Goal: Task Accomplishment & Management: Use online tool/utility

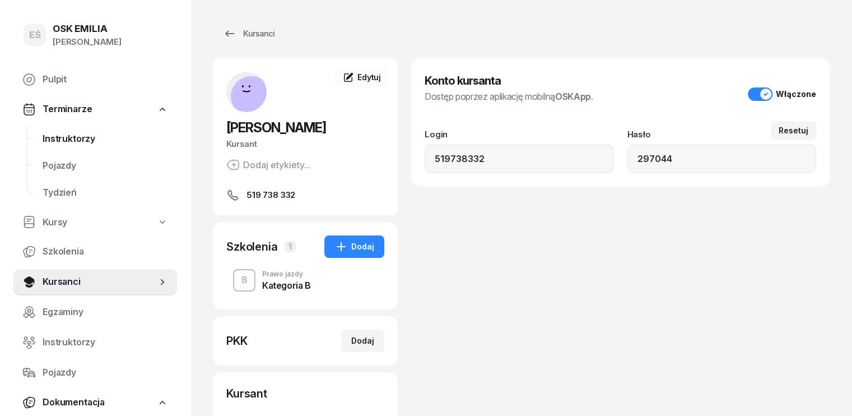
click at [72, 137] on span "Instruktorzy" at bounding box center [105, 139] width 125 height 15
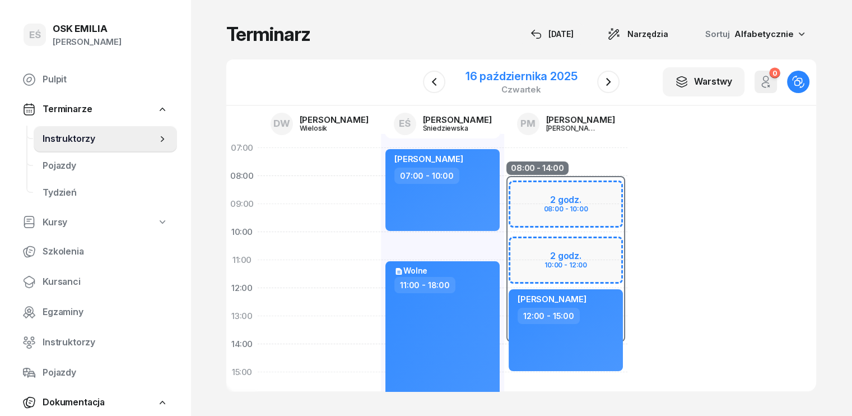
click at [486, 76] on div "16 października 2025" at bounding box center [521, 76] width 112 height 11
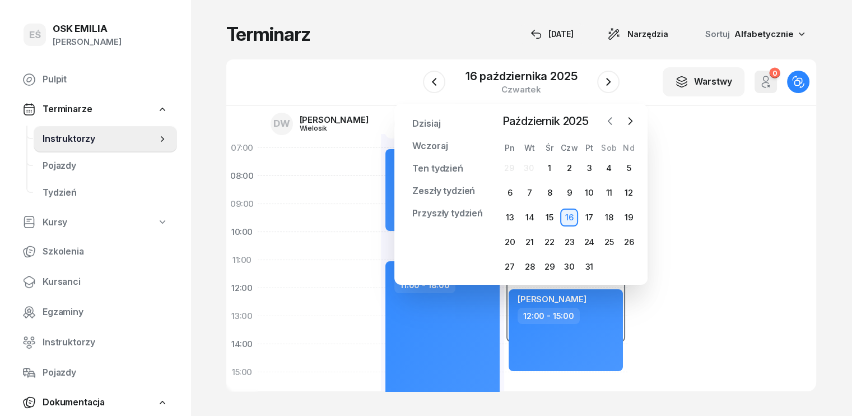
click at [612, 123] on icon "button" at bounding box center [609, 120] width 11 height 11
click at [511, 193] on div "8" at bounding box center [510, 193] width 18 height 18
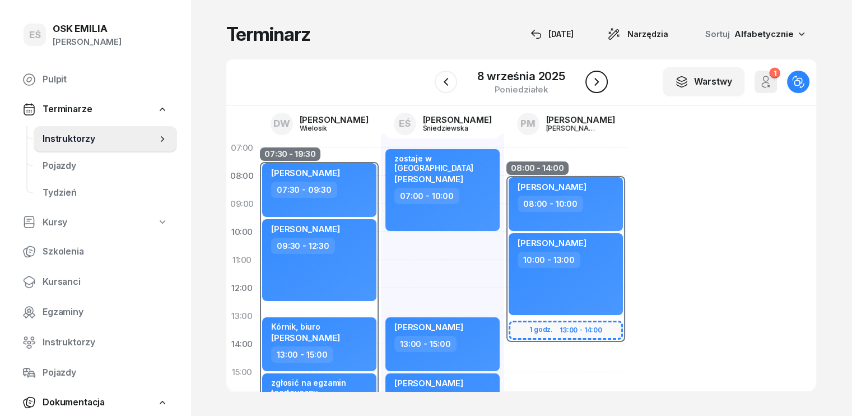
click at [599, 82] on icon "button" at bounding box center [596, 81] width 13 height 13
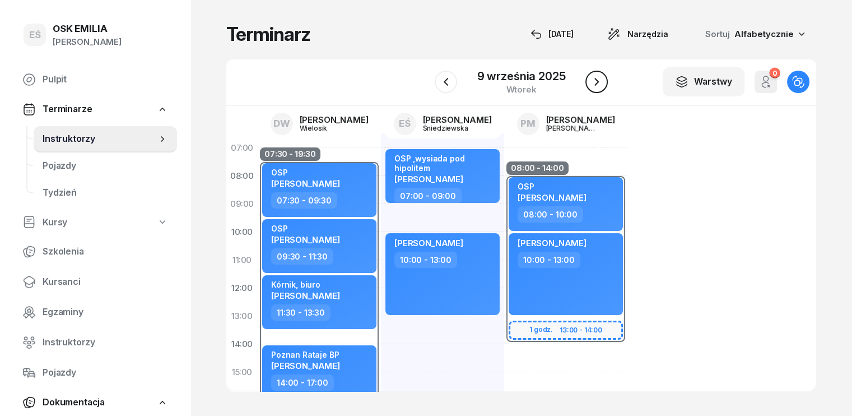
click at [599, 82] on icon "button" at bounding box center [596, 81] width 13 height 13
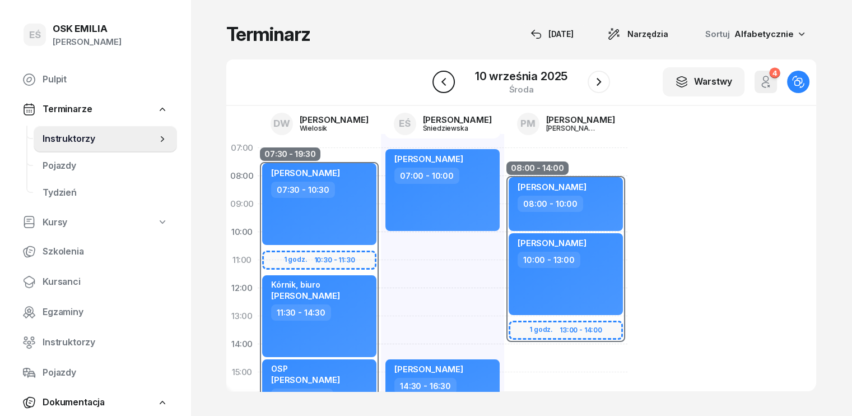
click at [443, 81] on icon "button" at bounding box center [443, 82] width 4 height 8
click at [443, 81] on icon "button" at bounding box center [445, 81] width 13 height 13
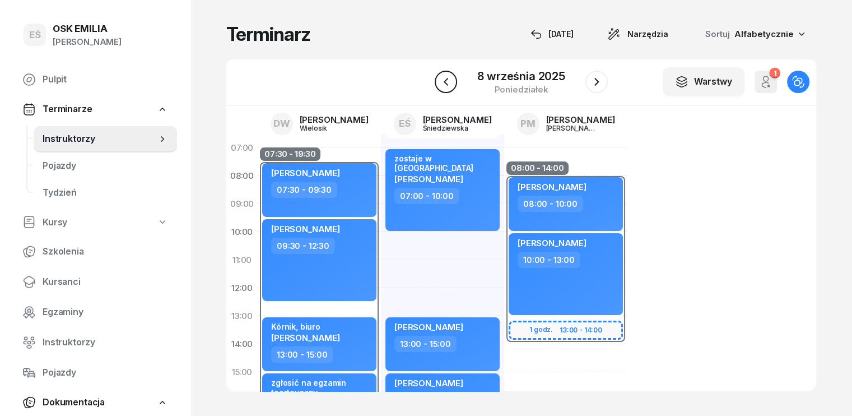
click at [443, 81] on icon "button" at bounding box center [445, 81] width 13 height 13
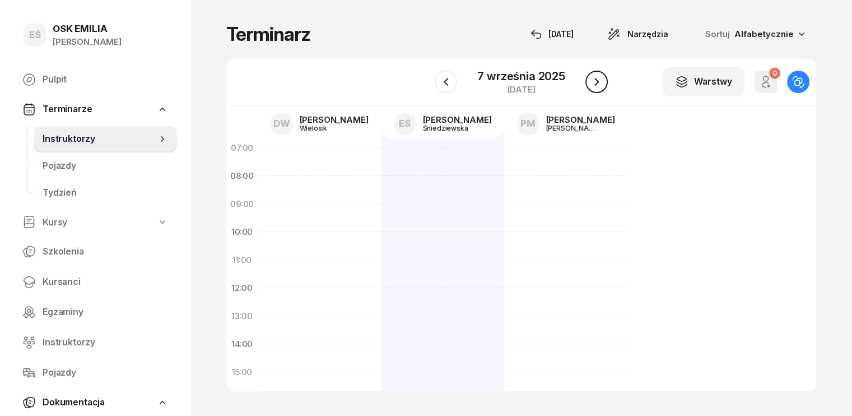
click at [592, 83] on icon "button" at bounding box center [596, 81] width 13 height 13
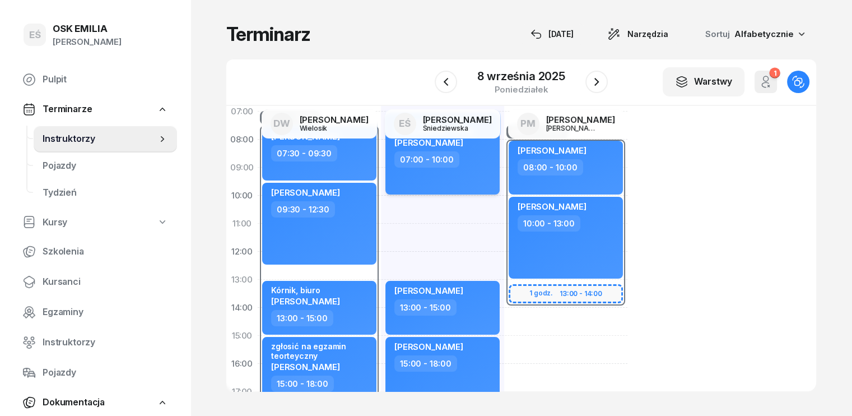
scroll to position [112, 0]
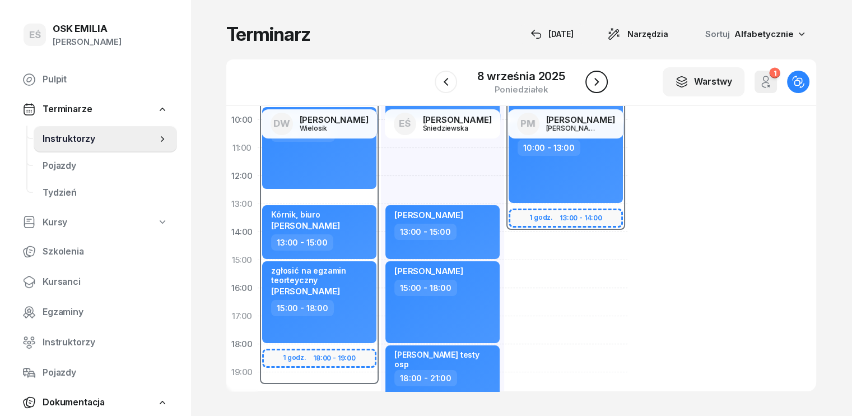
click at [598, 81] on icon "button" at bounding box center [596, 81] width 13 height 13
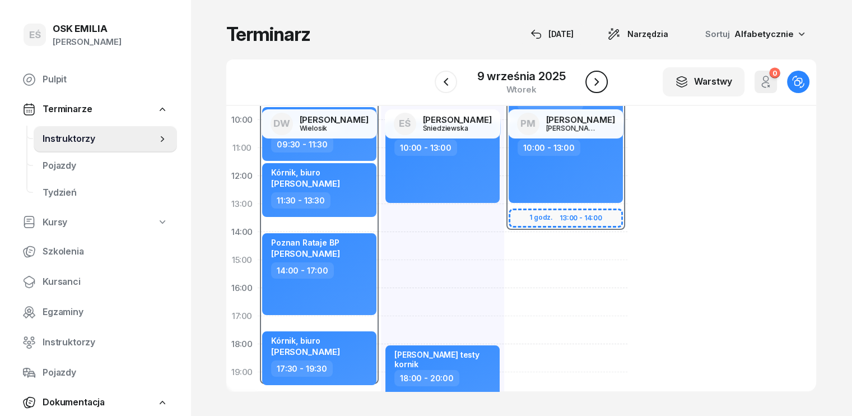
click at [598, 81] on icon "button" at bounding box center [596, 81] width 13 height 13
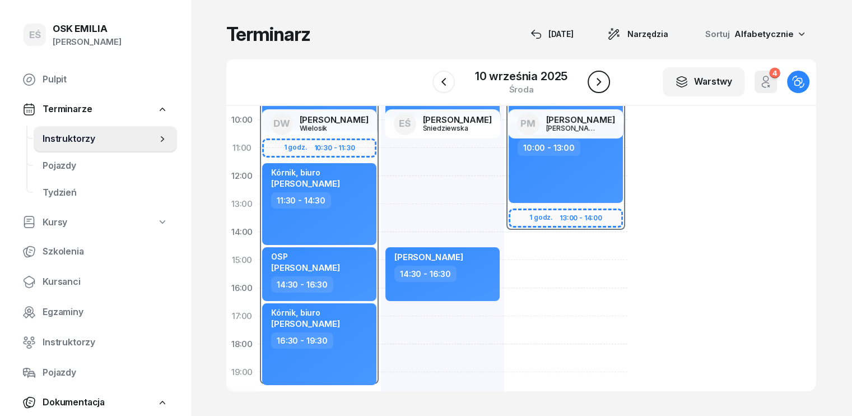
click at [598, 81] on icon "button" at bounding box center [598, 82] width 4 height 8
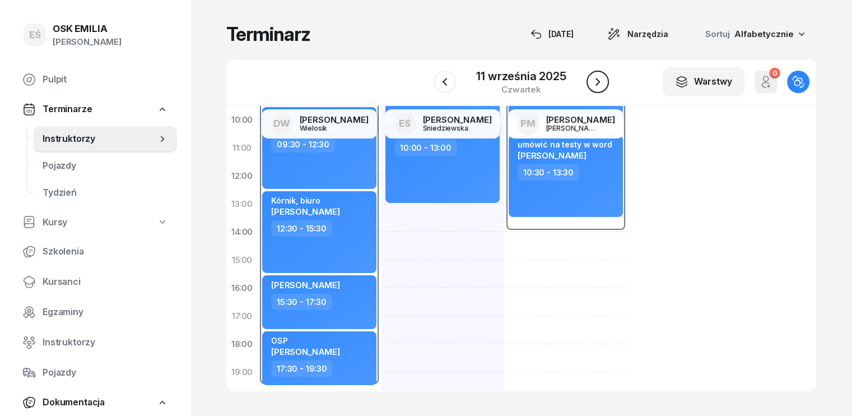
click at [598, 81] on icon "button" at bounding box center [597, 81] width 13 height 13
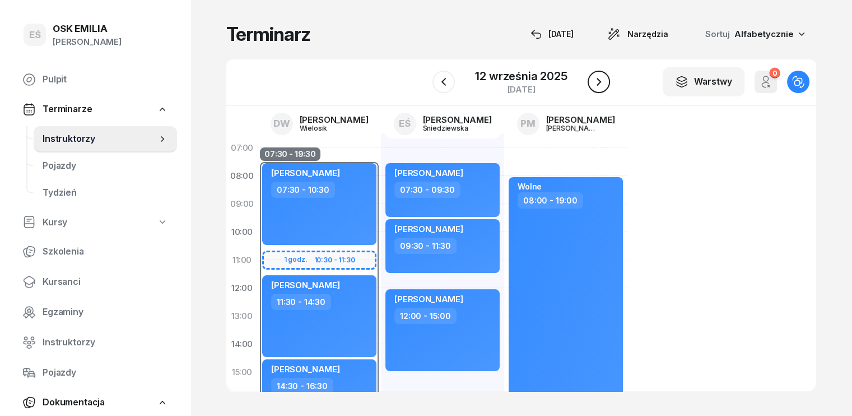
click at [598, 82] on icon "button" at bounding box center [598, 82] width 4 height 8
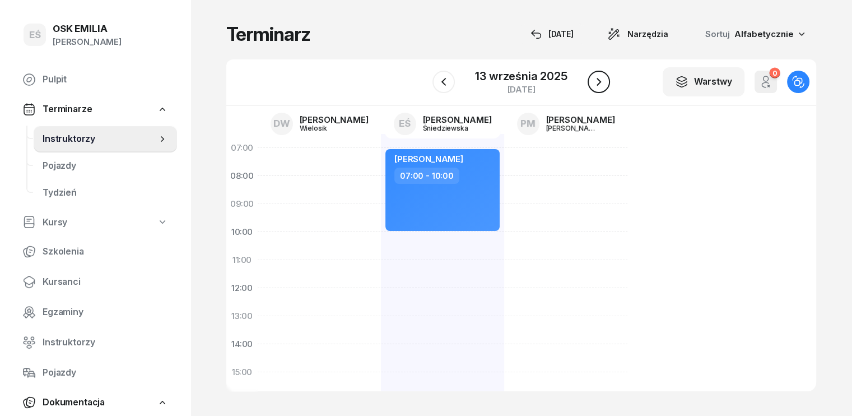
click at [594, 82] on icon "button" at bounding box center [598, 81] width 13 height 13
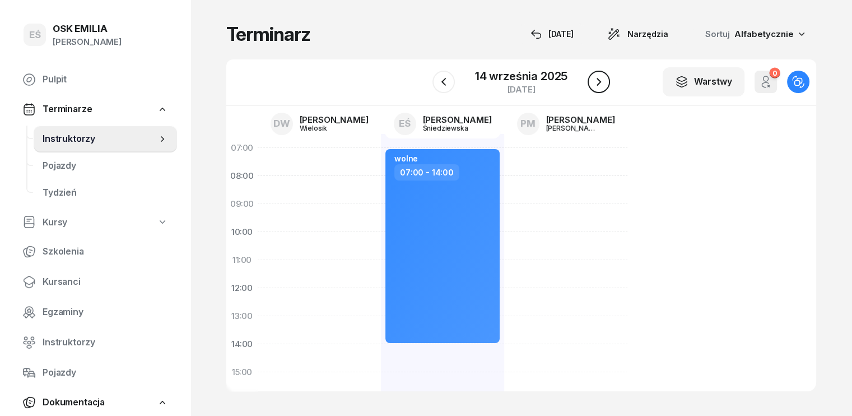
click at [594, 82] on icon "button" at bounding box center [598, 81] width 13 height 13
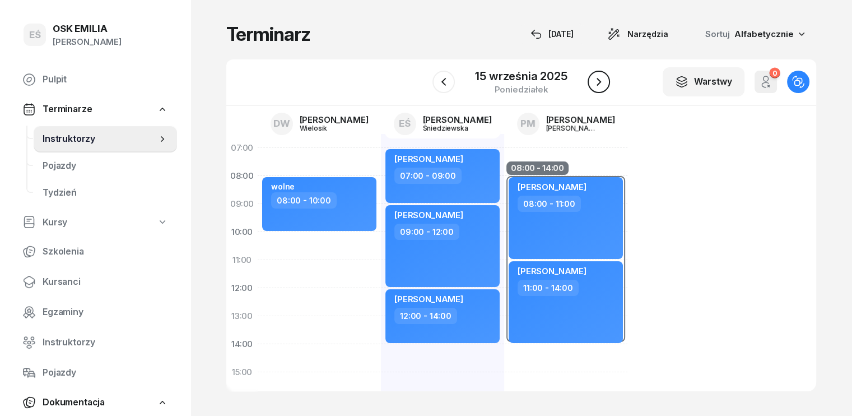
click at [593, 85] on icon "button" at bounding box center [598, 81] width 13 height 13
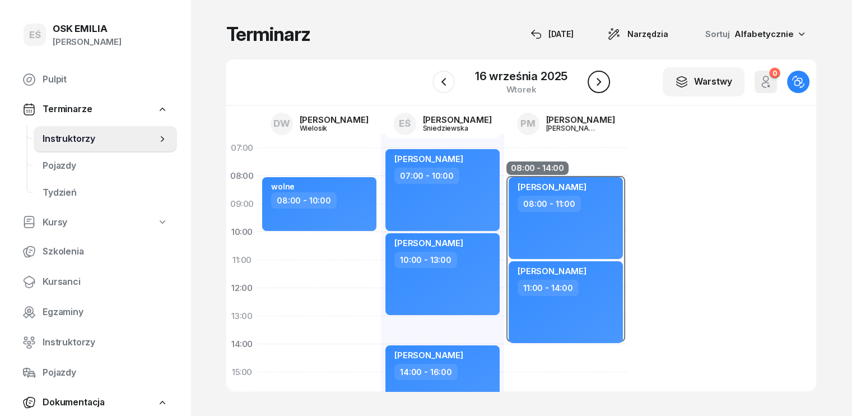
click at [593, 85] on icon "button" at bounding box center [598, 81] width 13 height 13
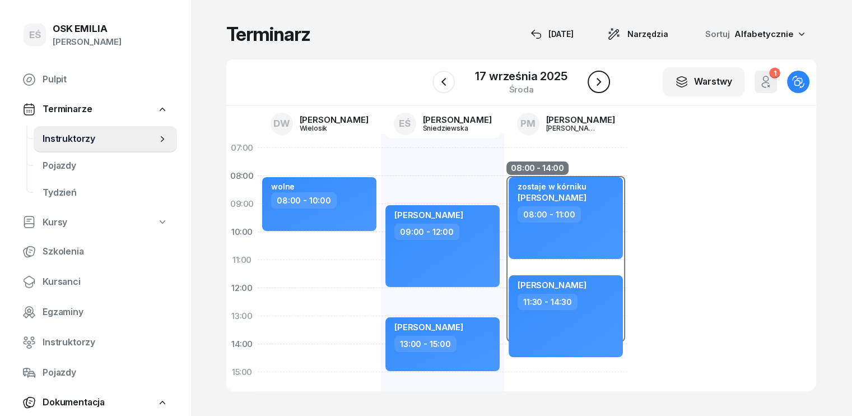
click at [593, 85] on icon "button" at bounding box center [598, 81] width 13 height 13
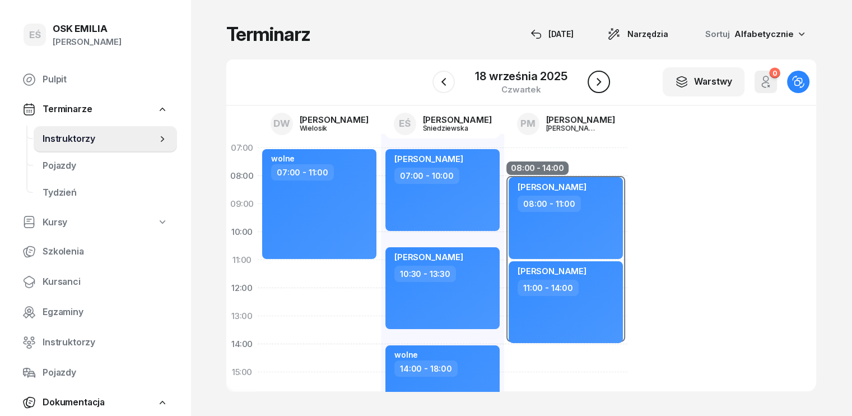
click at [593, 85] on icon "button" at bounding box center [598, 81] width 13 height 13
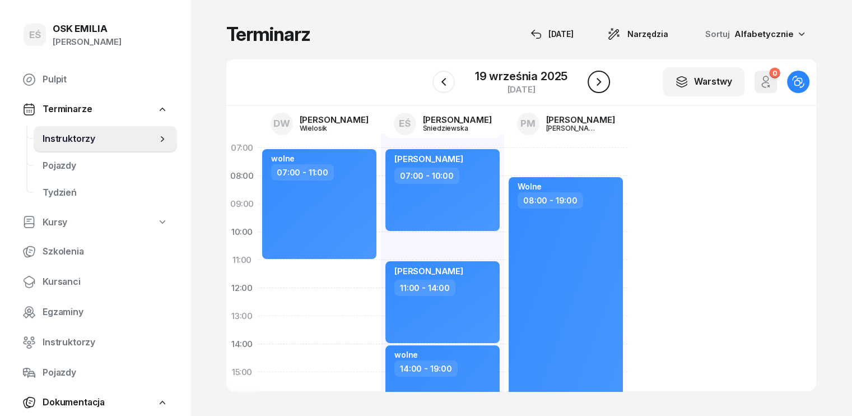
click at [593, 85] on icon "button" at bounding box center [598, 81] width 13 height 13
click at [593, 85] on icon "button" at bounding box center [599, 81] width 13 height 13
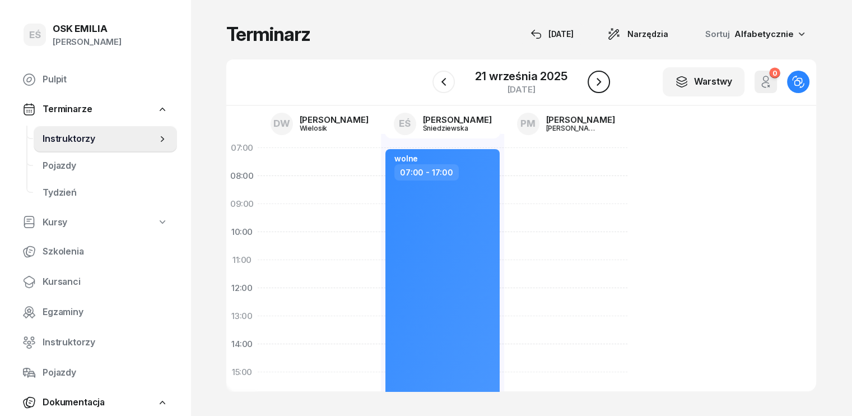
click at [593, 85] on icon "button" at bounding box center [598, 81] width 13 height 13
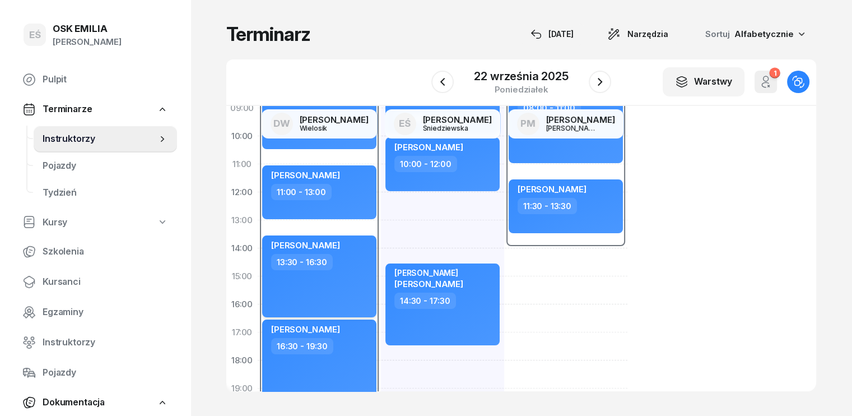
scroll to position [112, 0]
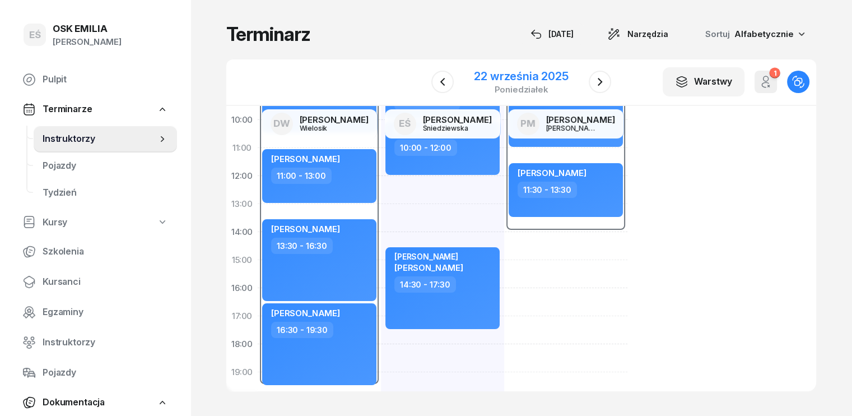
click at [500, 77] on div "22 września 2025" at bounding box center [521, 76] width 94 height 11
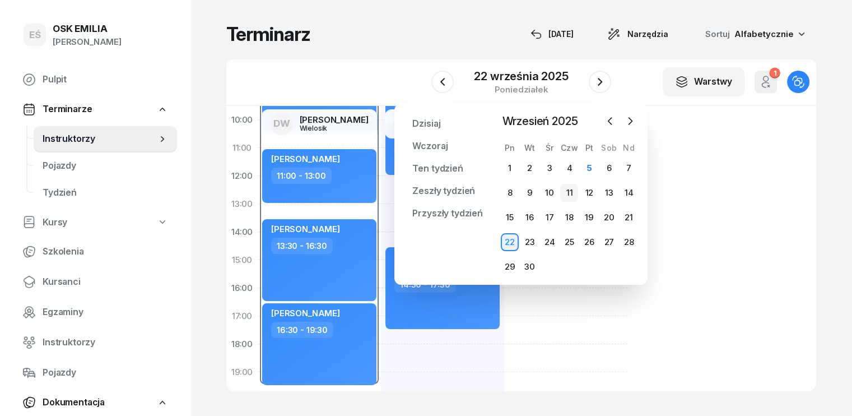
click at [569, 191] on div "11" at bounding box center [569, 193] width 18 height 18
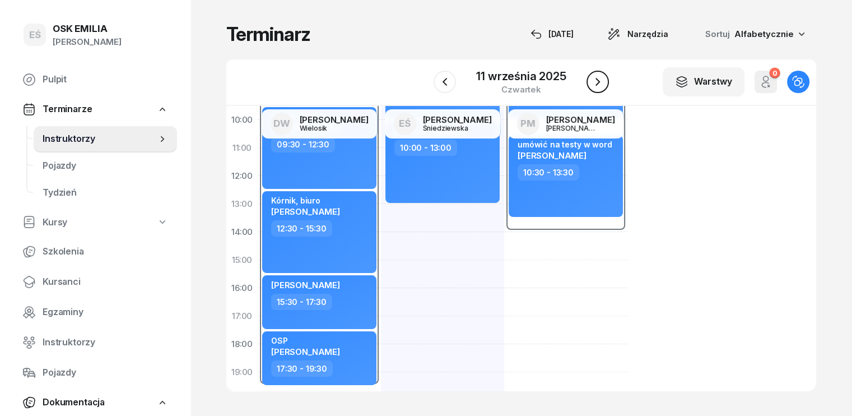
click at [598, 81] on icon "button" at bounding box center [597, 82] width 4 height 8
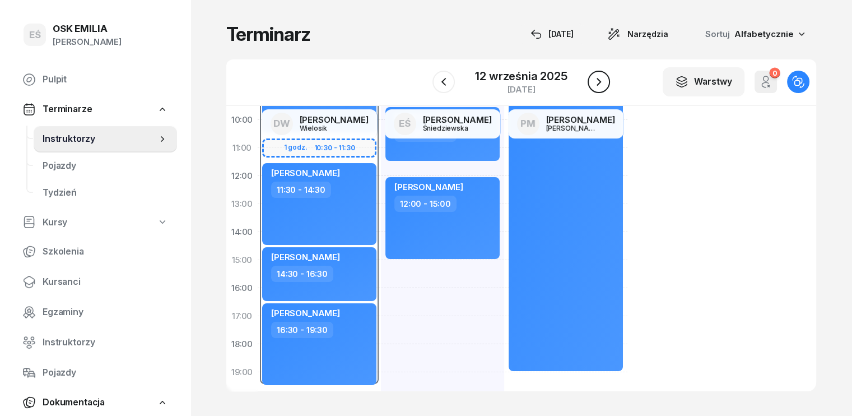
click at [598, 81] on icon "button" at bounding box center [598, 82] width 4 height 8
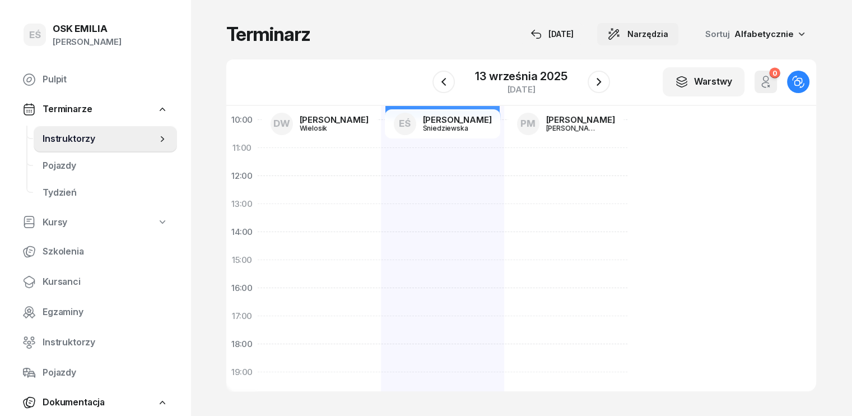
click at [668, 31] on span "Narzędzia" at bounding box center [647, 33] width 41 height 13
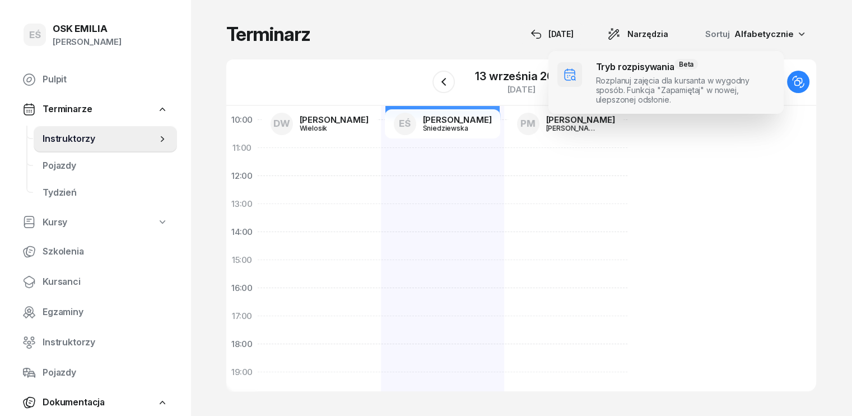
click at [624, 81] on span at bounding box center [665, 82] width 235 height 63
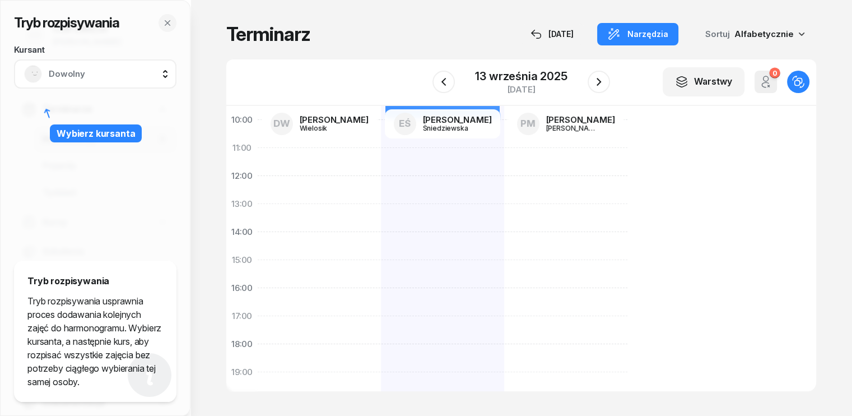
click at [134, 62] on div "Dowolny" at bounding box center [95, 73] width 162 height 29
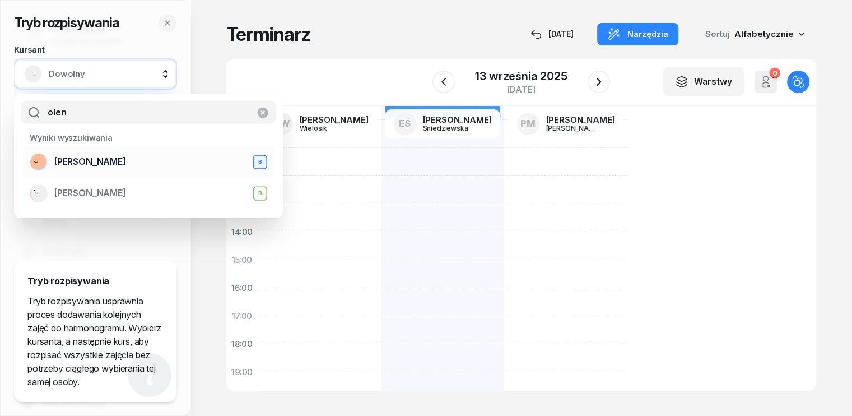
type input "olen"
click at [100, 165] on span "[PERSON_NAME]" at bounding box center [90, 162] width 72 height 15
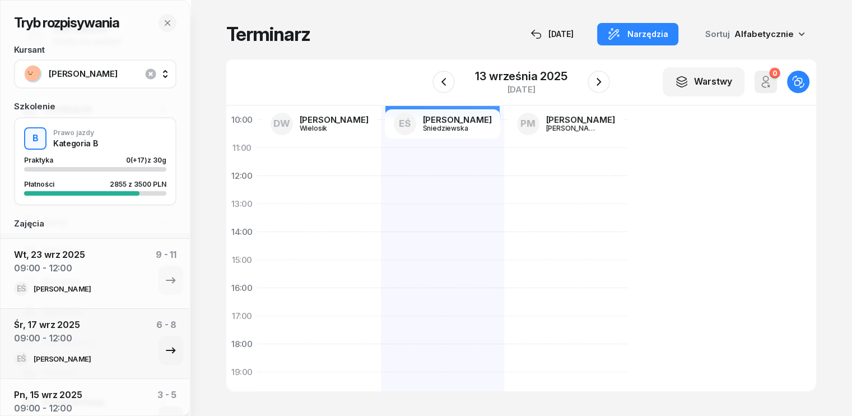
scroll to position [236, 0]
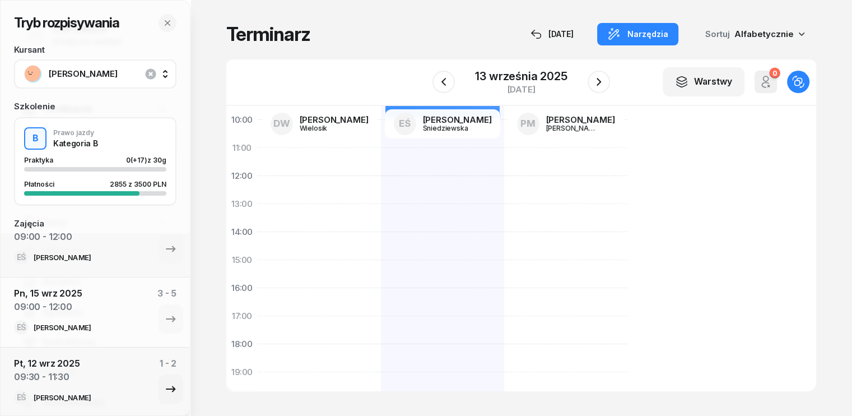
click at [91, 397] on div "[PERSON_NAME]" at bounding box center [62, 397] width 57 height 7
click at [164, 386] on icon "button" at bounding box center [170, 388] width 13 height 13
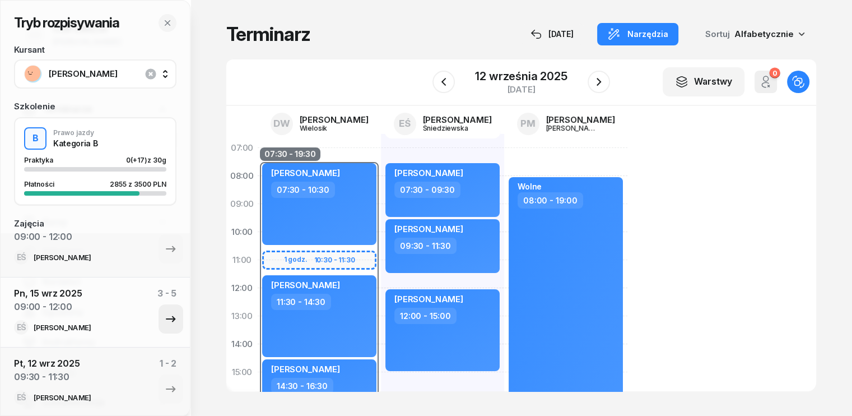
click at [166, 320] on icon "button" at bounding box center [171, 319] width 10 height 6
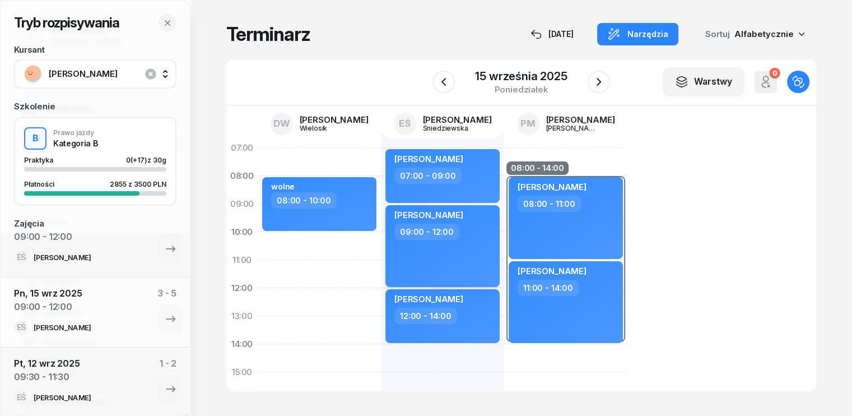
click at [438, 251] on div "Olena Bazylewska 09:00 - 12:00" at bounding box center [442, 246] width 114 height 82
select select "09"
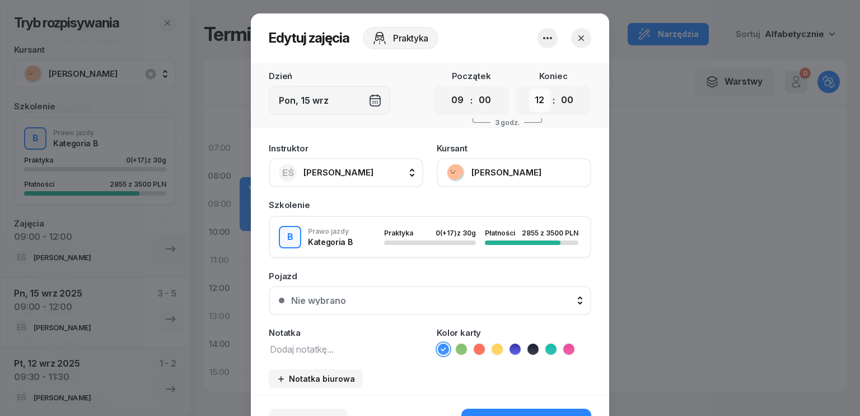
click at [537, 107] on select "00 01 02 03 04 05 06 07 08 09 10 11 12 13 14 15 16 17 18 19 20 21 22 23" at bounding box center [539, 100] width 21 height 24
select select "11"
click at [529, 88] on select "00 01 02 03 04 05 06 07 08 09 10 11 12 13 14 15 16 17 18 19 20 21 22 23" at bounding box center [539, 100] width 21 height 24
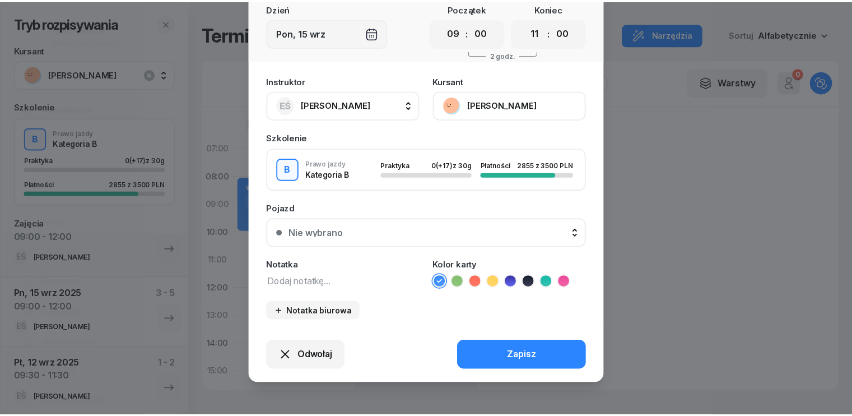
scroll to position [69, 0]
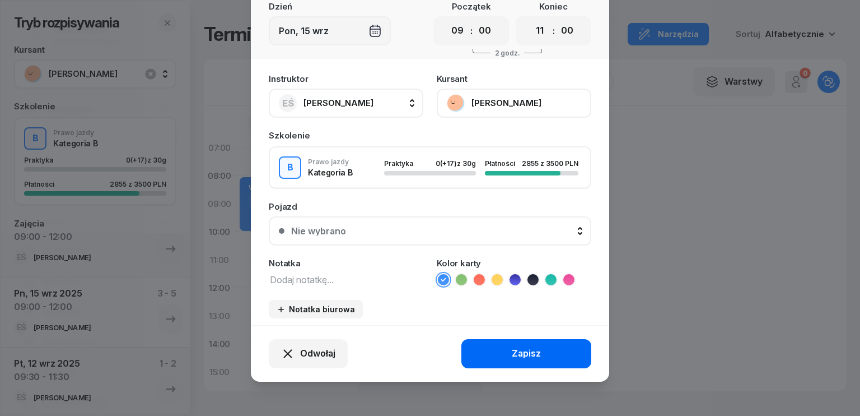
click at [518, 346] on div "Zapisz" at bounding box center [526, 353] width 29 height 15
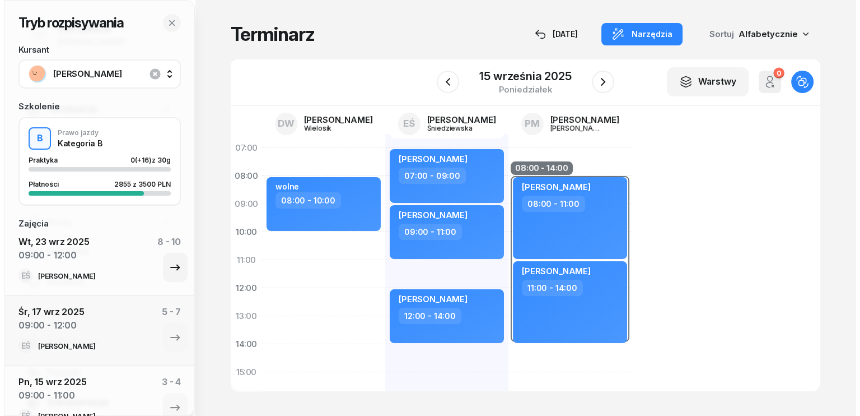
scroll to position [124, 0]
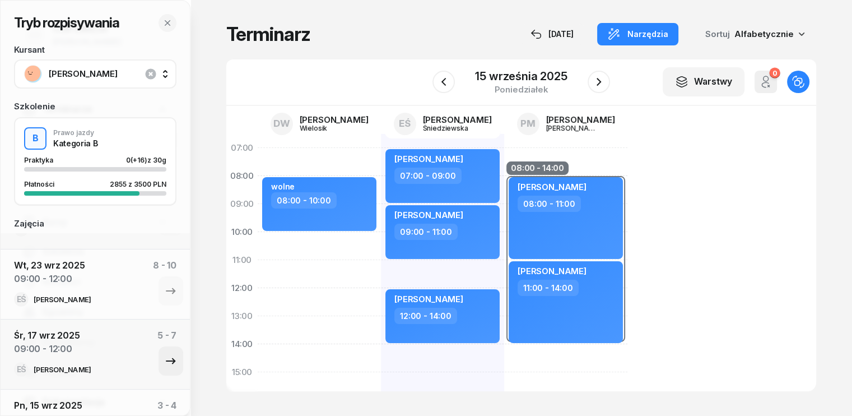
click at [164, 355] on icon "button" at bounding box center [170, 360] width 13 height 13
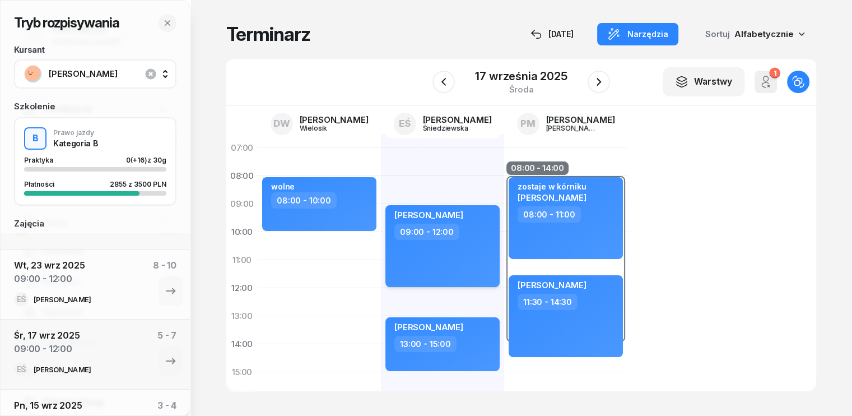
click at [437, 246] on div "Olena Bazylewska 09:00 - 12:00" at bounding box center [442, 246] width 114 height 82
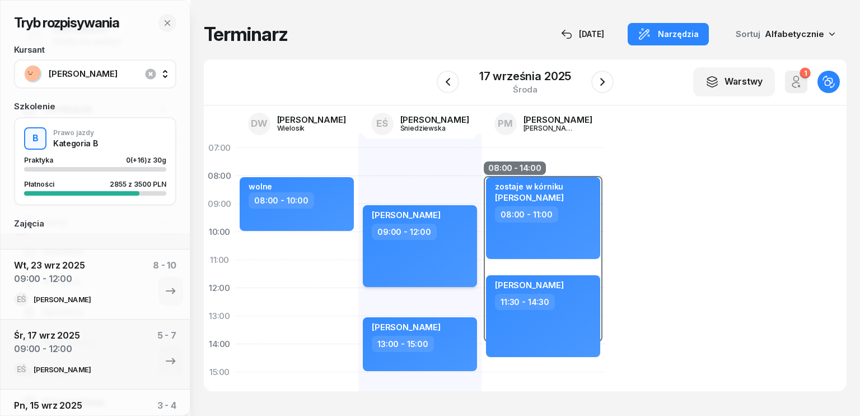
select select "09"
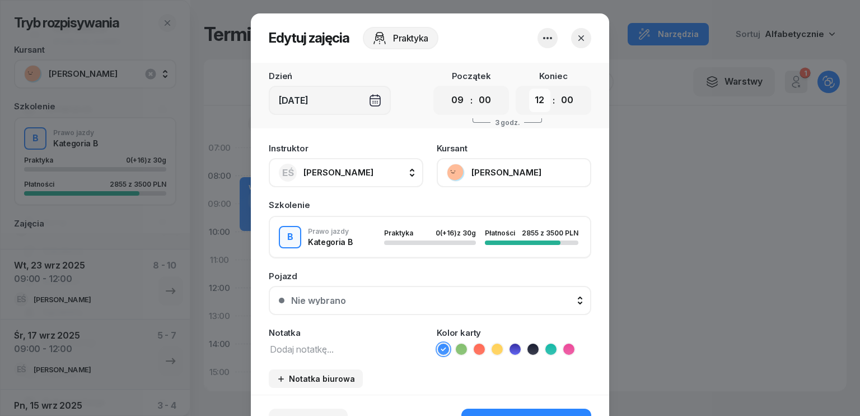
click at [536, 101] on select "00 01 02 03 04 05 06 07 08 09 10 11 12 13 14 15 16 17 18 19 20 21 22 23" at bounding box center [539, 100] width 21 height 24
select select "11"
click at [529, 88] on select "00 01 02 03 04 05 06 07 08 09 10 11 12 13 14 15 16 17 18 19 20 21 22 23" at bounding box center [539, 100] width 21 height 24
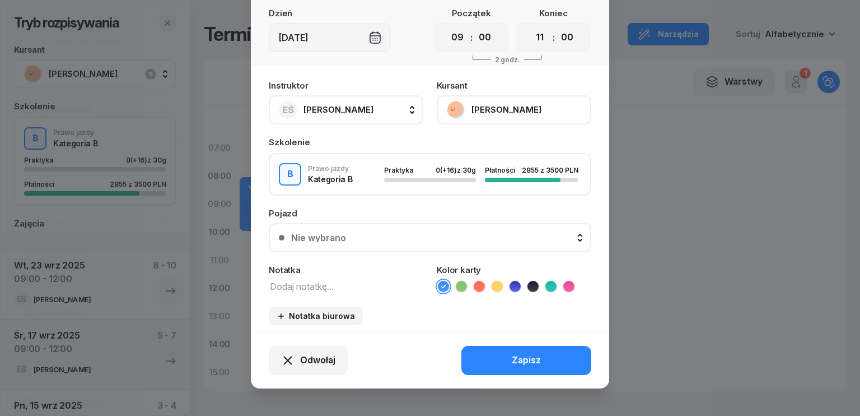
scroll to position [69, 0]
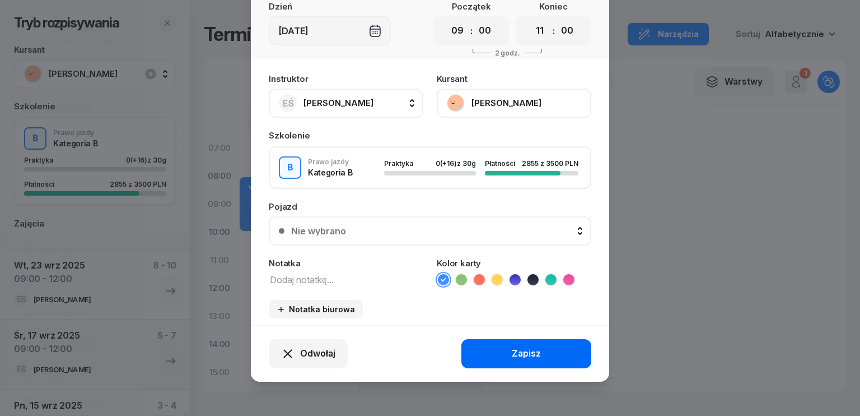
click at [507, 350] on button "Zapisz" at bounding box center [527, 353] width 130 height 29
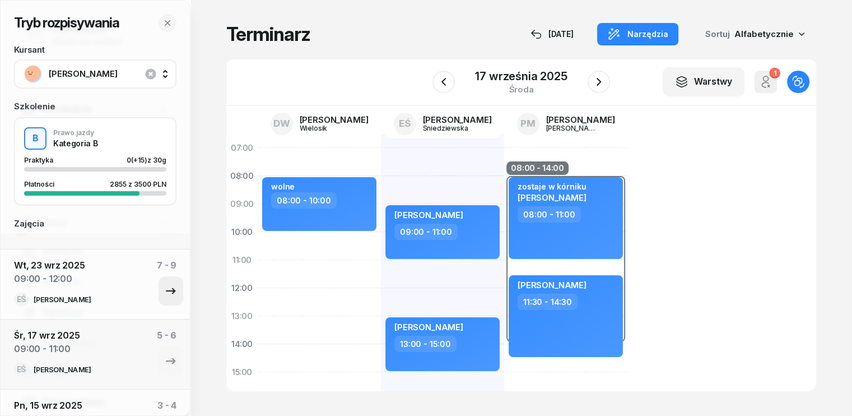
click at [167, 291] on icon "button" at bounding box center [170, 290] width 13 height 13
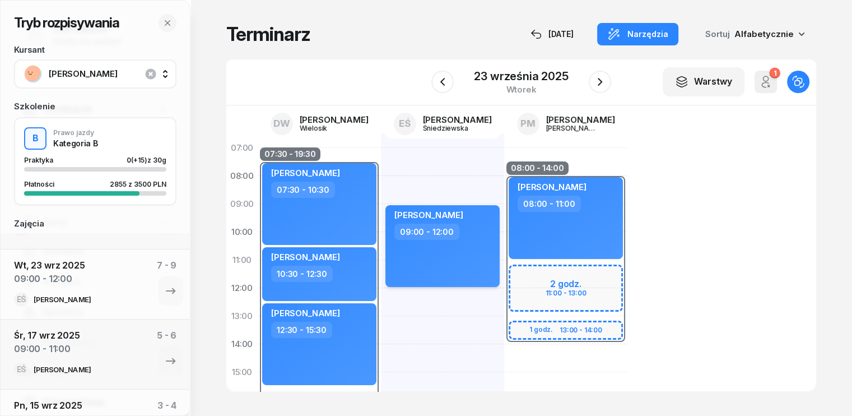
click at [435, 270] on div "Olena Bazylewska 09:00 - 12:00" at bounding box center [442, 246] width 114 height 82
select select "09"
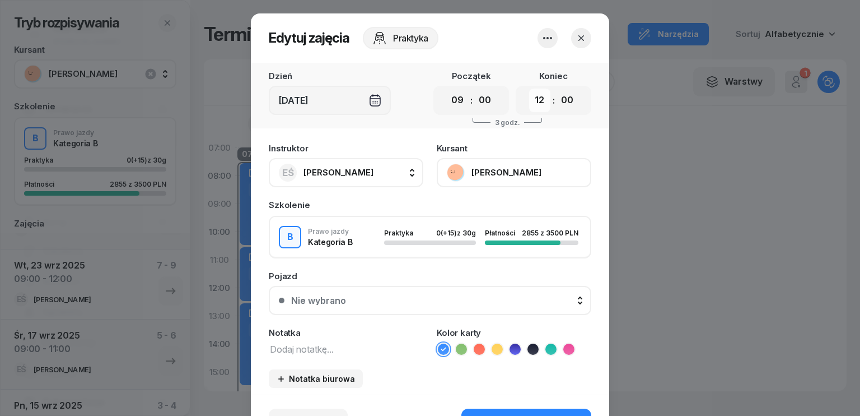
click at [539, 101] on select "00 01 02 03 04 05 06 07 08 09 10 11 12 13 14 15 16 17 18 19 20 21 22 23" at bounding box center [539, 100] width 21 height 24
select select "11"
click at [529, 88] on select "00 01 02 03 04 05 06 07 08 09 10 11 12 13 14 15 16 17 18 19 20 21 22 23" at bounding box center [539, 100] width 21 height 24
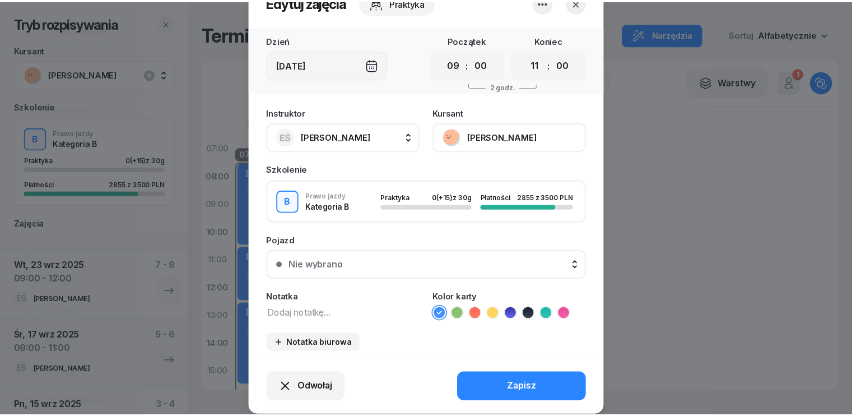
scroll to position [69, 0]
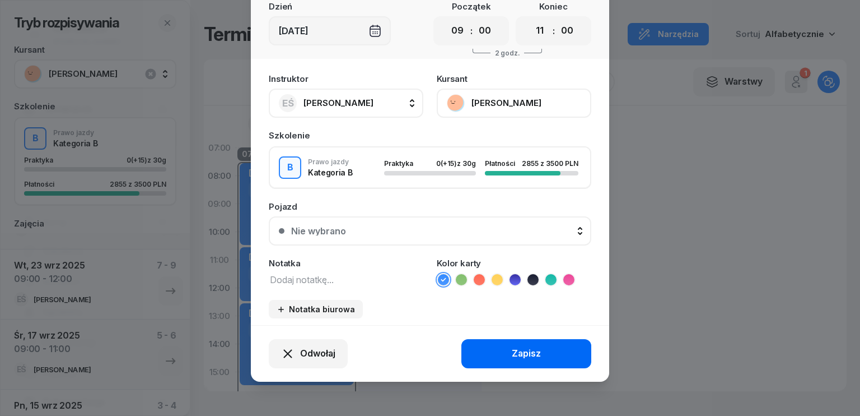
click at [520, 346] on div "Zapisz" at bounding box center [526, 353] width 29 height 15
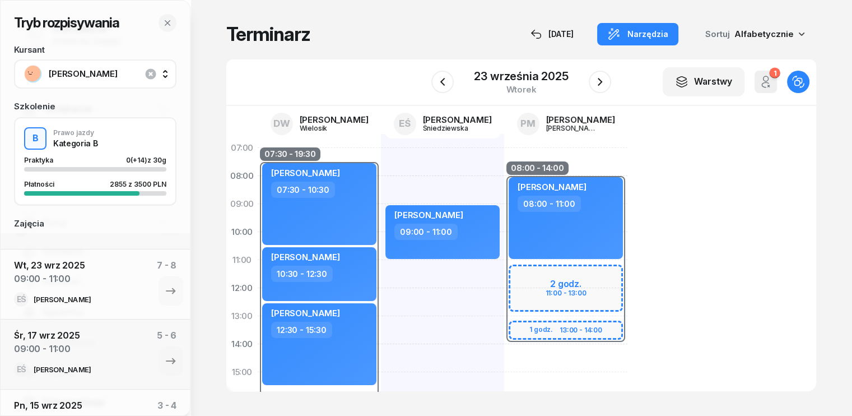
click at [96, 73] on span "[PERSON_NAME]" at bounding box center [108, 74] width 118 height 15
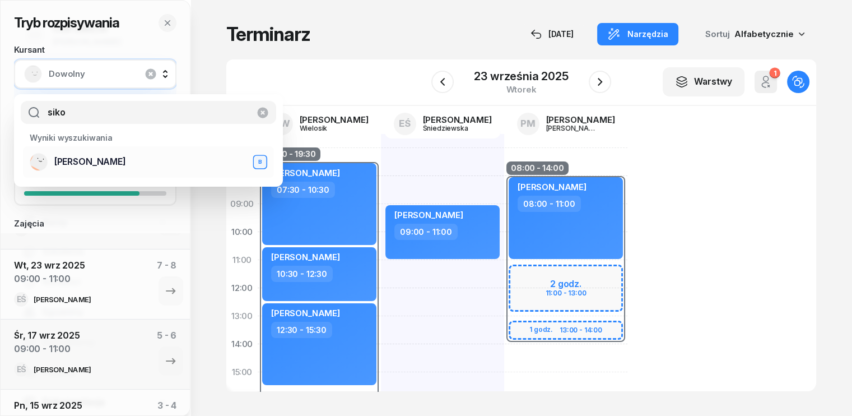
type input "siko"
click at [72, 165] on span "Mikołaj Sikorski" at bounding box center [90, 162] width 72 height 15
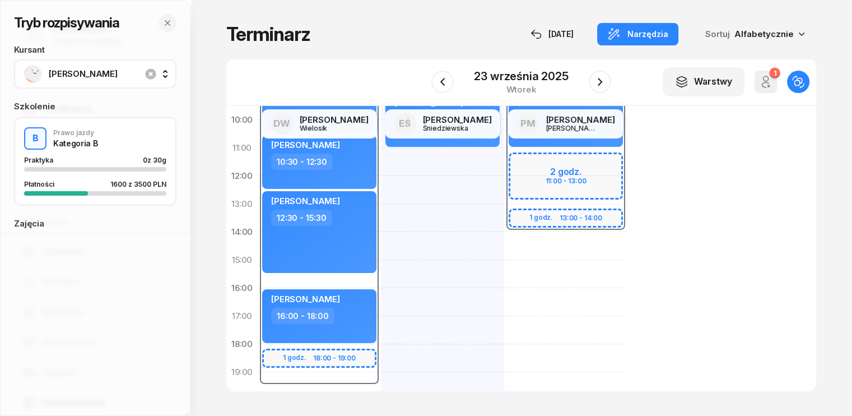
scroll to position [56, 0]
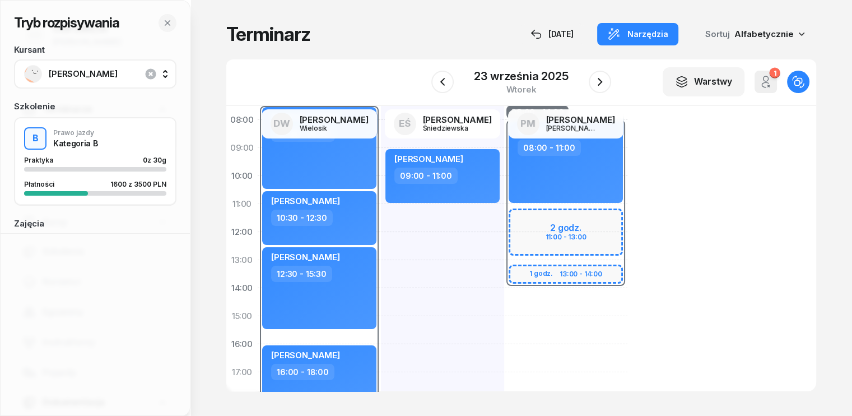
click at [504, 211] on div "08:00 - 14:00" at bounding box center [565, 204] width 123 height 168
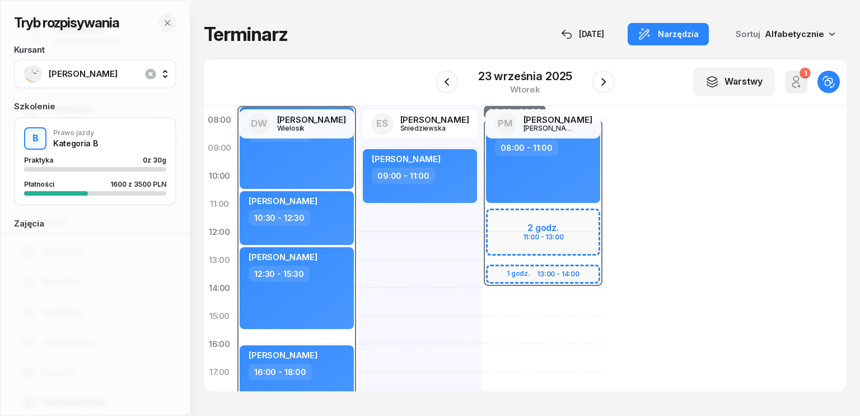
select select "08"
select select "14"
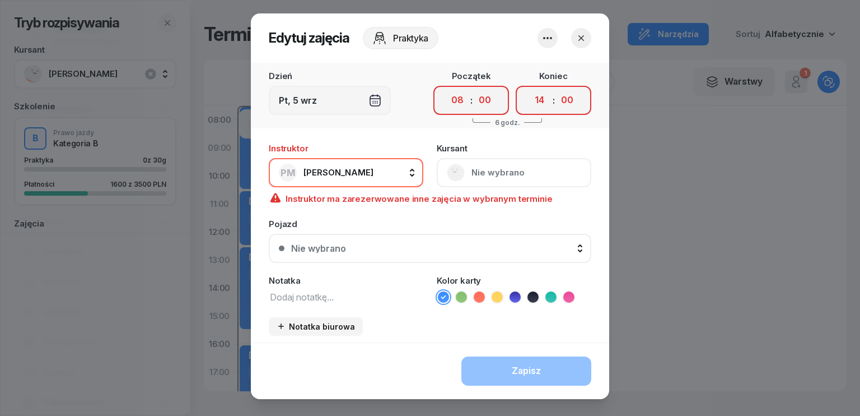
click at [468, 106] on div "00 01 02 03 04 05 06 07 08 09 10 11 12 13 14 15 16 17 18 19 20 21 22 23 : 00 05…" at bounding box center [472, 100] width 76 height 29
click at [452, 99] on select "00 01 02 03 04 05 06 07 08 09 10 11 12 13 14 15 16 17 18 19 20 21 22 23" at bounding box center [457, 100] width 21 height 24
select select "11"
click at [447, 88] on select "00 01 02 03 04 05 06 07 08 09 10 11 12 13 14 15 16 17 18 19 20 21 22 23" at bounding box center [457, 100] width 21 height 24
click at [540, 101] on select "00 01 02 03 04 05 06 07 08 09 10 11 12 13 14 15 16 17 18 19 20 21 22 23" at bounding box center [539, 100] width 21 height 24
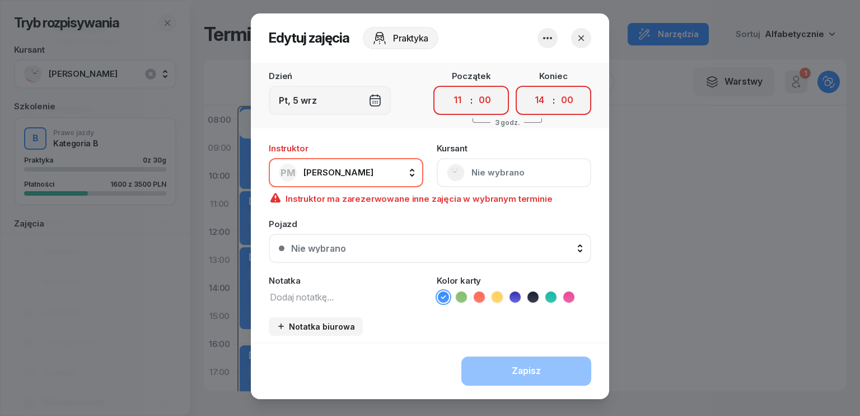
select select "13"
click at [529, 88] on select "00 01 02 03 04 05 06 07 08 09 10 11 12 13 14 15 16 17 18 19 20 21 22 23" at bounding box center [539, 100] width 21 height 24
click at [475, 170] on div "[DEMOGRAPHIC_DATA] Nie wybrano" at bounding box center [514, 165] width 155 height 43
click at [484, 180] on div "[DEMOGRAPHIC_DATA] Nie wybrano" at bounding box center [514, 165] width 155 height 43
drag, startPoint x: 485, startPoint y: 177, endPoint x: 560, endPoint y: 98, distance: 108.9
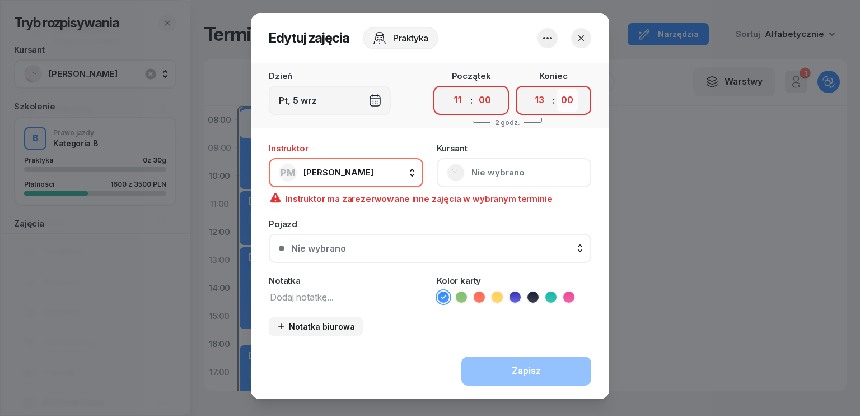
click at [485, 176] on div "[DEMOGRAPHIC_DATA] Nie wybrano" at bounding box center [514, 165] width 155 height 43
click at [579, 38] on icon "button" at bounding box center [581, 37] width 11 height 11
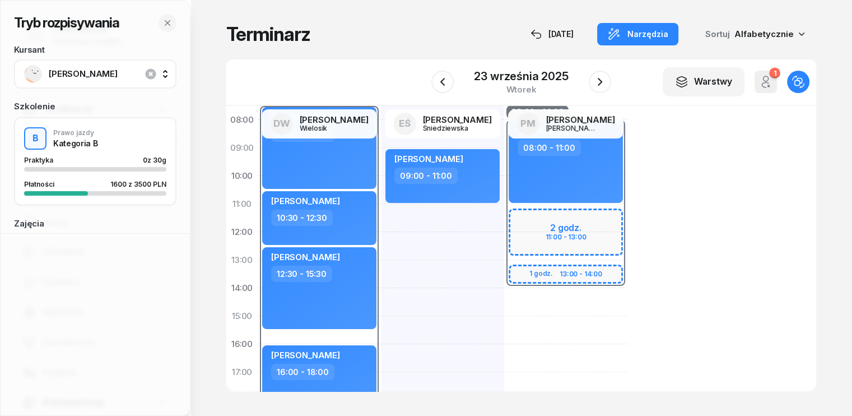
click at [507, 224] on div "08:00 - 14:00" at bounding box center [565, 204] width 123 height 168
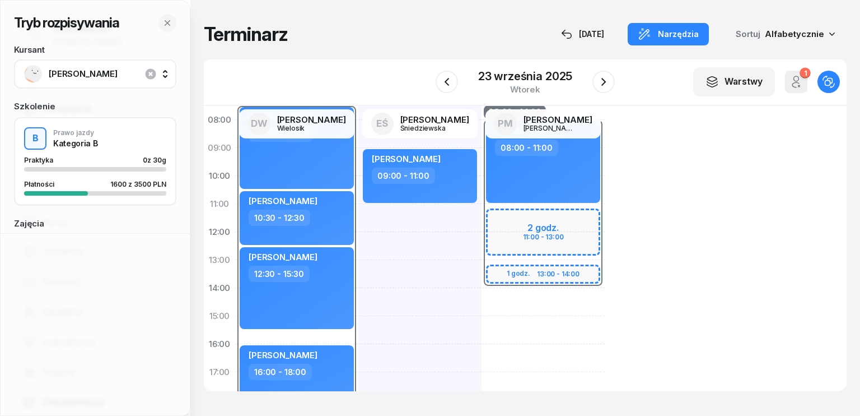
select select "08"
select select "14"
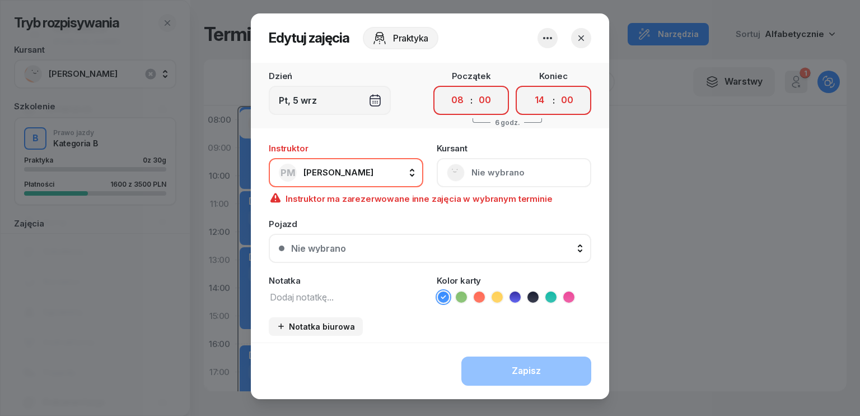
click at [468, 166] on div "[DEMOGRAPHIC_DATA] Nie wybrano" at bounding box center [514, 165] width 155 height 43
click at [455, 104] on select "00 01 02 03 04 05 06 07 08 09 10 11 12 13 14 15 16 17 18 19 20 21 22 23" at bounding box center [457, 100] width 21 height 24
select select "11"
click at [447, 88] on select "00 01 02 03 04 05 06 07 08 09 10 11 12 13 14 15 16 17 18 19 20 21 22 23" at bounding box center [457, 100] width 21 height 24
click at [540, 97] on select "00 01 02 03 04 05 06 07 08 09 10 11 12 13 14 15 16 17 18 19 20 21 22 23" at bounding box center [539, 100] width 21 height 24
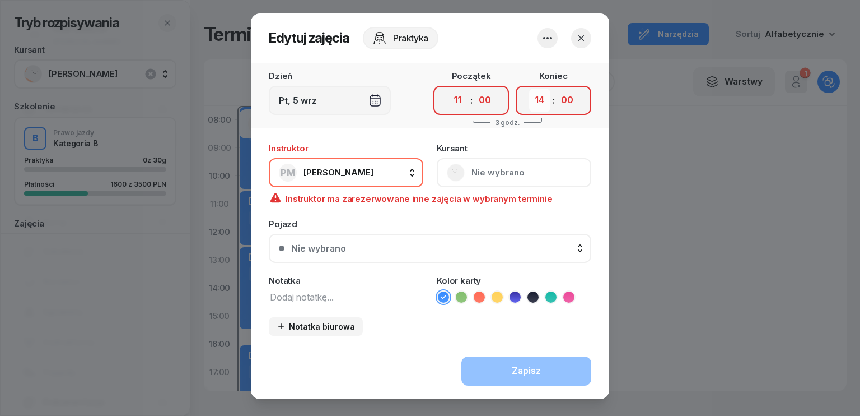
select select "13"
click at [529, 88] on select "00 01 02 03 04 05 06 07 08 09 10 11 12 13 14 15 16 17 18 19 20 21 22 23" at bounding box center [539, 100] width 21 height 24
click at [501, 170] on div "[DEMOGRAPHIC_DATA] Nie wybrano" at bounding box center [514, 165] width 155 height 43
click at [489, 174] on div "[DEMOGRAPHIC_DATA] Nie wybrano" at bounding box center [514, 165] width 155 height 43
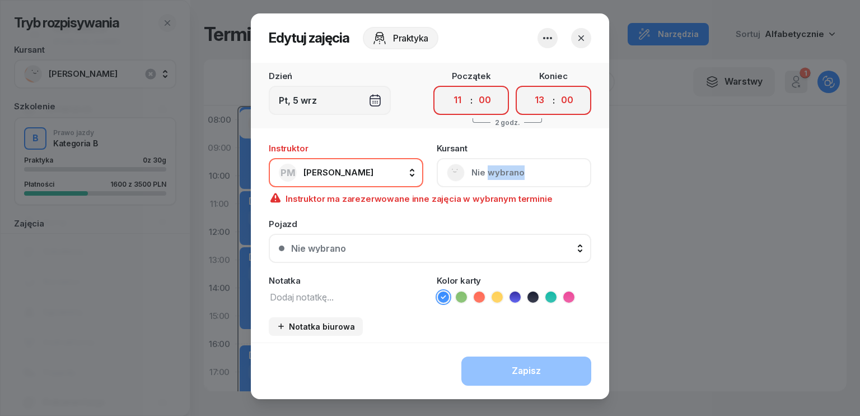
click at [486, 174] on div "[DEMOGRAPHIC_DATA] Nie wybrano" at bounding box center [514, 165] width 155 height 43
click at [506, 155] on div "[DEMOGRAPHIC_DATA] Nie wybrano" at bounding box center [514, 165] width 155 height 43
click at [483, 142] on div "Instruktor PM Paweł Michalak DW Daniel Wielosik EŚ Emilia Śniedziewska PM Paweł…" at bounding box center [430, 162] width 323 height 50
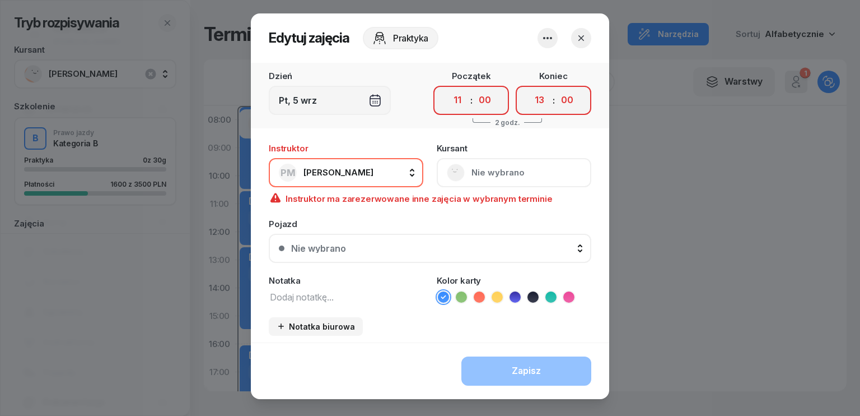
click at [580, 36] on icon "button" at bounding box center [581, 37] width 11 height 11
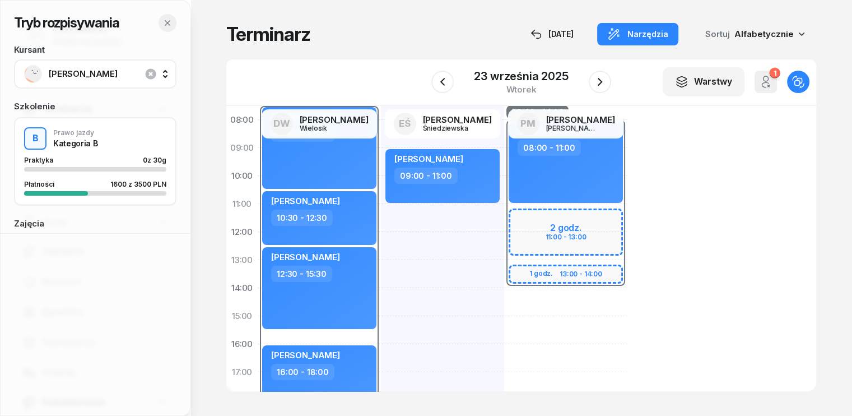
click at [168, 24] on icon "button" at bounding box center [168, 23] width 6 height 6
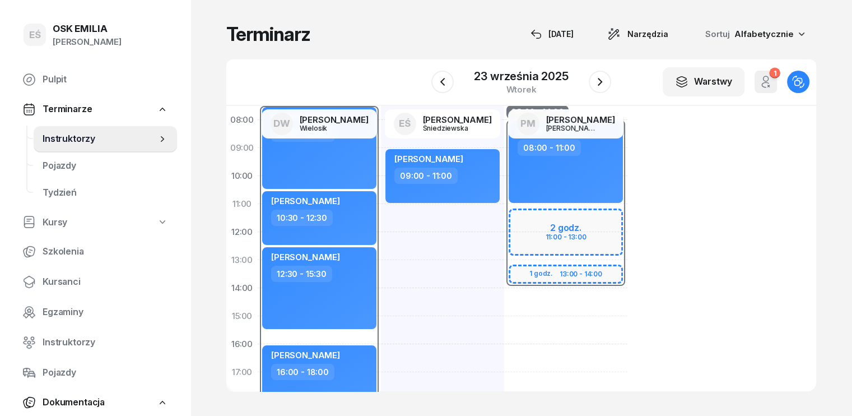
click at [79, 136] on span "Instruktorzy" at bounding box center [100, 139] width 114 height 15
click at [93, 139] on span "Instruktorzy" at bounding box center [100, 139] width 114 height 15
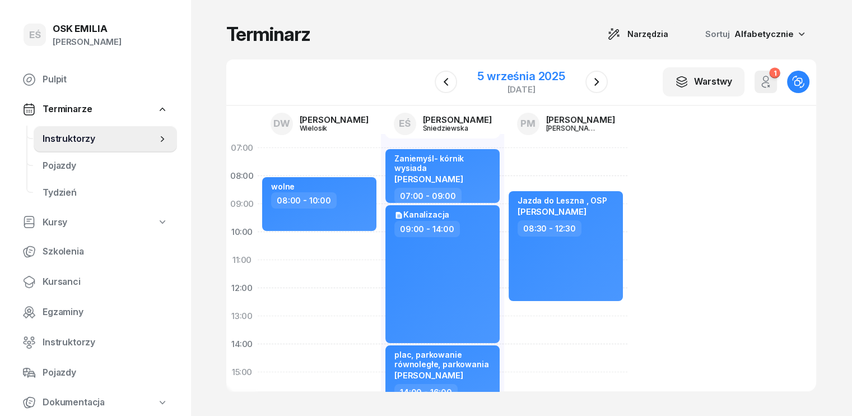
click at [546, 76] on div "5 września 2025" at bounding box center [521, 76] width 88 height 11
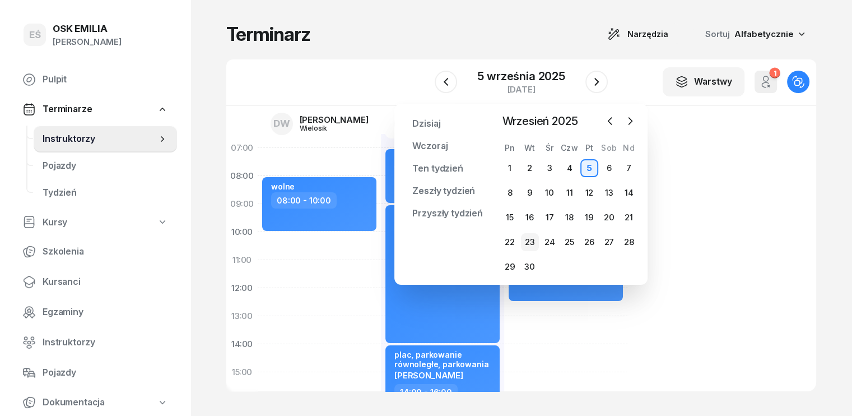
click at [529, 244] on div "23" at bounding box center [530, 242] width 18 height 18
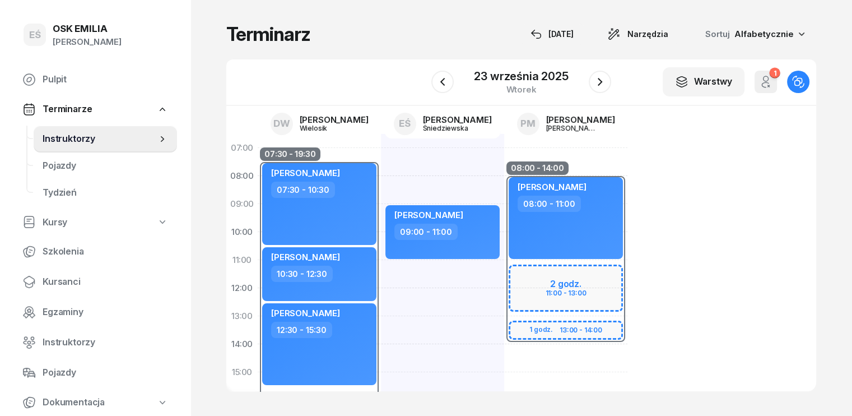
click at [504, 276] on div "08:00 - 14:00" at bounding box center [565, 260] width 123 height 168
select select "08"
select select "14"
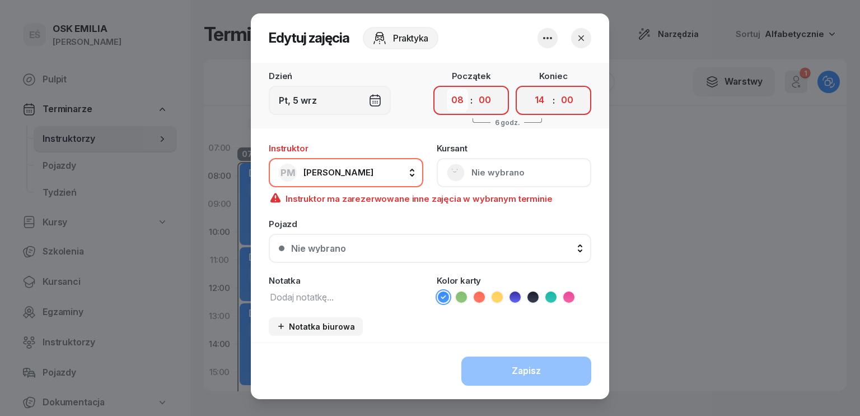
drag, startPoint x: 456, startPoint y: 99, endPoint x: 461, endPoint y: 107, distance: 9.5
click at [456, 99] on select "00 01 02 03 04 05 06 07 08 09 10 11 12 13 14 15 16 17 18 19 20 21 22 23" at bounding box center [457, 100] width 21 height 24
select select "11"
click at [447, 88] on select "00 01 02 03 04 05 06 07 08 09 10 11 12 13 14 15 16 17 18 19 20 21 22 23" at bounding box center [457, 100] width 21 height 24
click at [488, 174] on div "[DEMOGRAPHIC_DATA] Nie wybrano" at bounding box center [514, 165] width 155 height 43
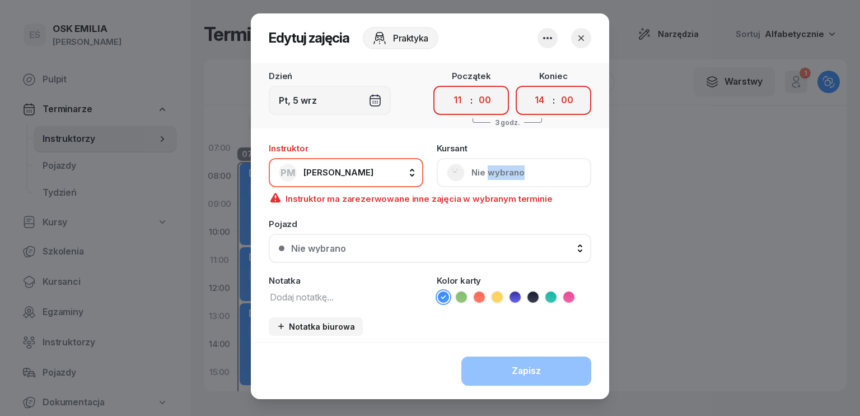
click at [488, 174] on div "[DEMOGRAPHIC_DATA] Nie wybrano" at bounding box center [514, 165] width 155 height 43
click at [565, 152] on div "[DEMOGRAPHIC_DATA] Nie wybrano" at bounding box center [514, 165] width 155 height 43
click at [547, 164] on div "[DEMOGRAPHIC_DATA] Nie wybrano" at bounding box center [514, 165] width 155 height 43
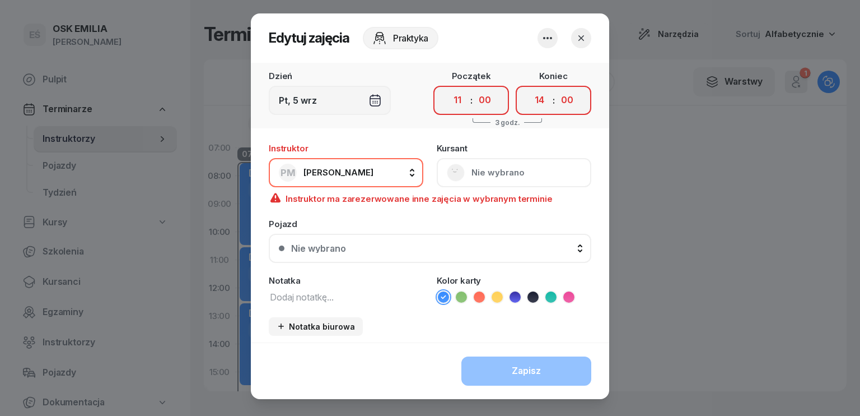
click at [547, 164] on div "[DEMOGRAPHIC_DATA] Nie wybrano" at bounding box center [514, 165] width 155 height 43
click at [539, 172] on div "[DEMOGRAPHIC_DATA] Nie wybrano" at bounding box center [514, 165] width 155 height 43
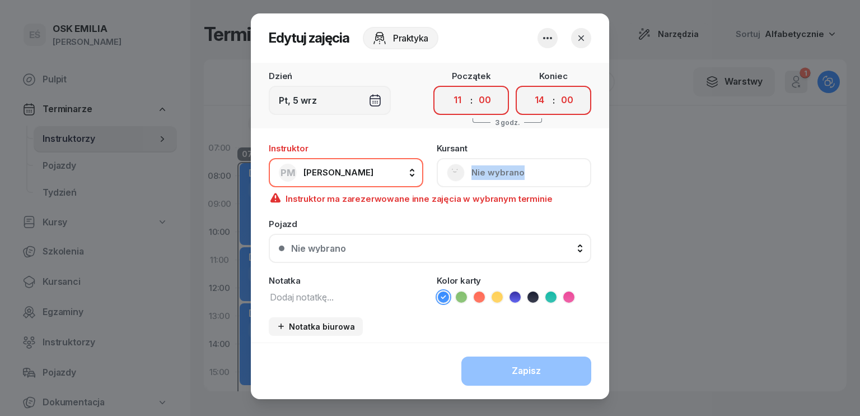
click at [464, 173] on div "[DEMOGRAPHIC_DATA] Nie wybrano" at bounding box center [514, 165] width 155 height 43
click at [442, 135] on div "Dzień Pt, [DATE] Początek 00 01 02 03 04 05 06 07 08 09 10 11 12 13 14 15 16 17…" at bounding box center [430, 202] width 358 height 279
click at [397, 146] on div "Instruktor PM [PERSON_NAME] DW [PERSON_NAME] EŚ [PERSON_NAME] PM [PERSON_NAME]" at bounding box center [346, 165] width 155 height 43
click at [397, 145] on div "Instruktor PM [PERSON_NAME] DW [PERSON_NAME] EŚ [PERSON_NAME] PM [PERSON_NAME]" at bounding box center [346, 165] width 155 height 43
click at [540, 97] on select "00 01 02 03 04 05 06 07 08 09 10 11 12 13 14 15 16 17 18 19 20 21 22 23" at bounding box center [539, 100] width 21 height 24
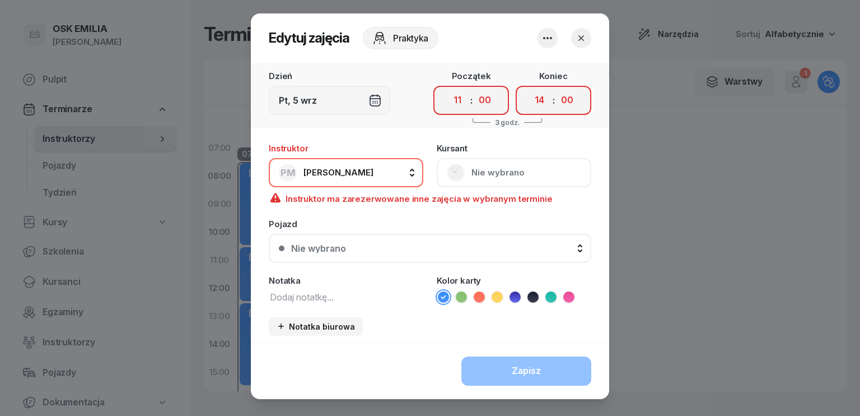
select select "13"
click at [529, 88] on select "00 01 02 03 04 05 06 07 08 09 10 11 12 13 14 15 16 17 18 19 20 21 22 23" at bounding box center [539, 100] width 21 height 24
click at [579, 35] on icon "button" at bounding box center [582, 38] width 6 height 6
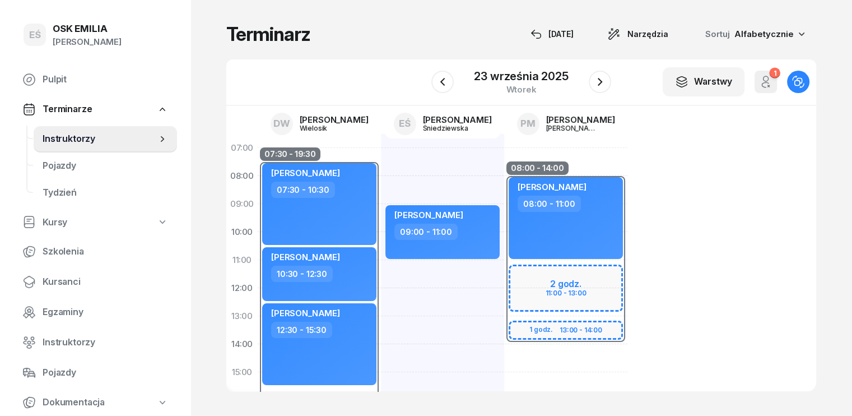
click at [448, 278] on div "[PERSON_NAME] 09:00 - 11:00" at bounding box center [442, 386] width 123 height 504
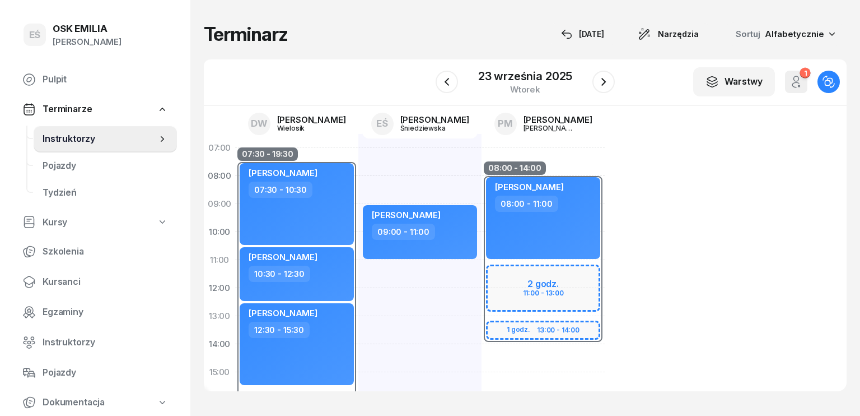
select select "11"
select select "13"
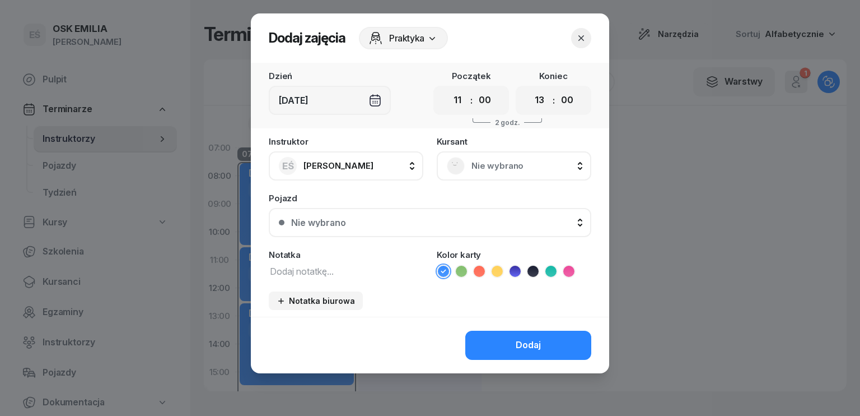
click at [497, 188] on div "Instruktor EŚ [PERSON_NAME] DW [PERSON_NAME] EŚ [PERSON_NAME] PM [PERSON_NAME] …" at bounding box center [430, 226] width 358 height 179
click at [491, 161] on span "Nie wybrano" at bounding box center [527, 166] width 110 height 15
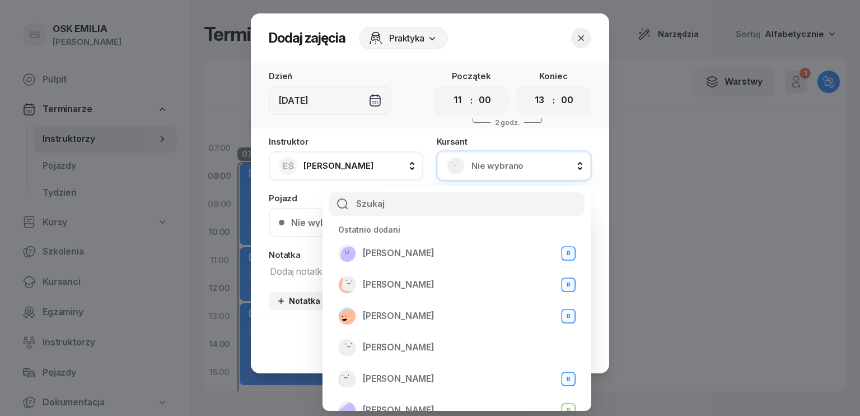
click at [587, 36] on button "button" at bounding box center [581, 38] width 20 height 20
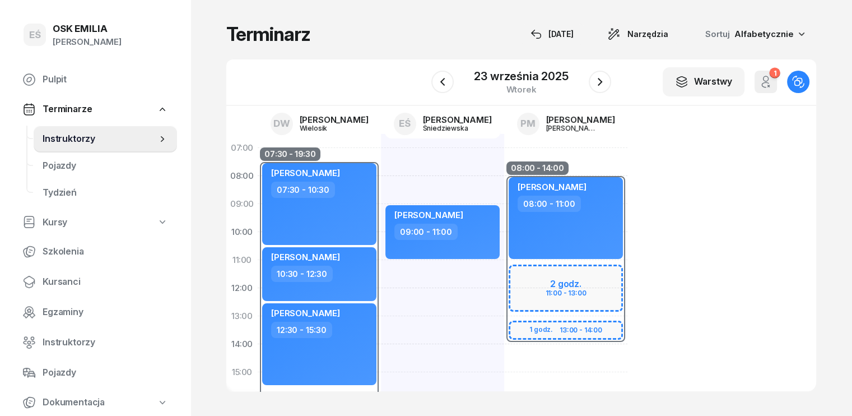
click at [289, 78] on div "W Wybierz DW [PERSON_NAME] EŚ [PERSON_NAME] PM [PERSON_NAME] [DATE] Warstwy 1 O…" at bounding box center [521, 82] width 590 height 46
click at [69, 139] on span "Instruktorzy" at bounding box center [100, 139] width 114 height 15
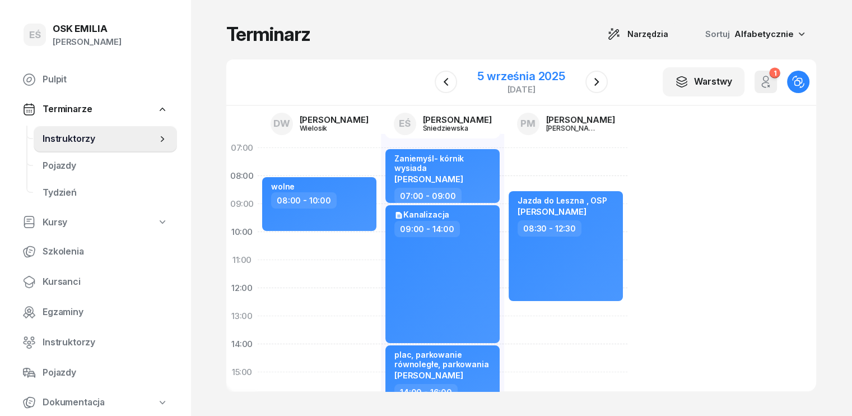
click at [542, 76] on div "5 września 2025" at bounding box center [521, 76] width 88 height 11
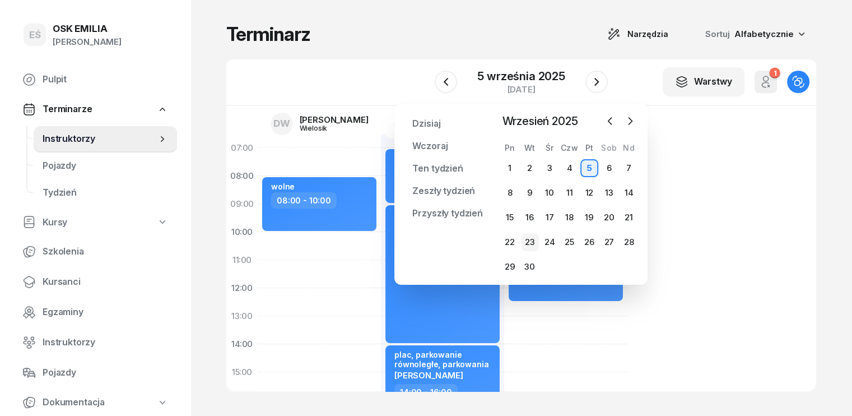
click at [535, 243] on div "23" at bounding box center [530, 242] width 18 height 18
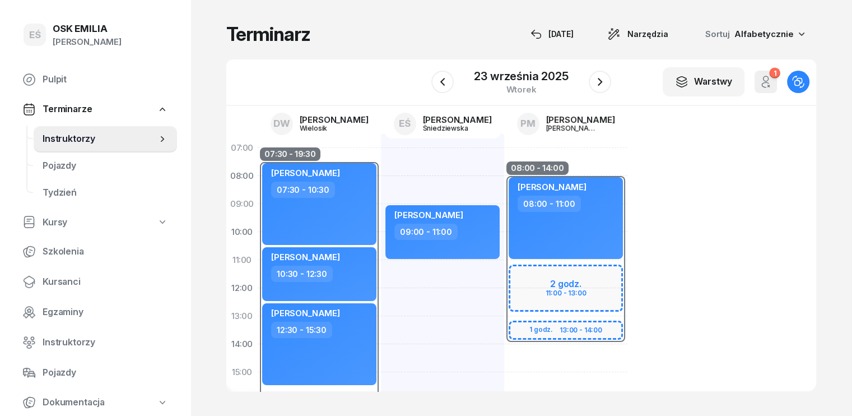
click at [504, 284] on div "08:00 - 14:00" at bounding box center [565, 260] width 123 height 168
select select "08"
select select "14"
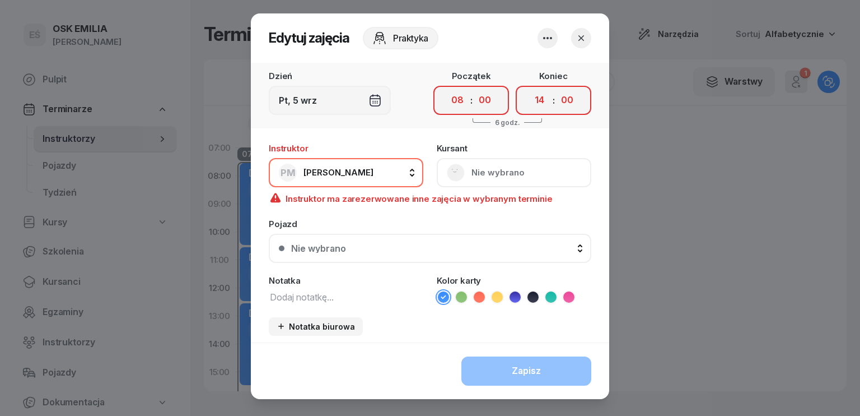
click at [479, 172] on div "[DEMOGRAPHIC_DATA] Nie wybrano" at bounding box center [514, 165] width 155 height 43
click at [580, 44] on button "button" at bounding box center [581, 38] width 20 height 20
